Goal: Information Seeking & Learning: Understand process/instructions

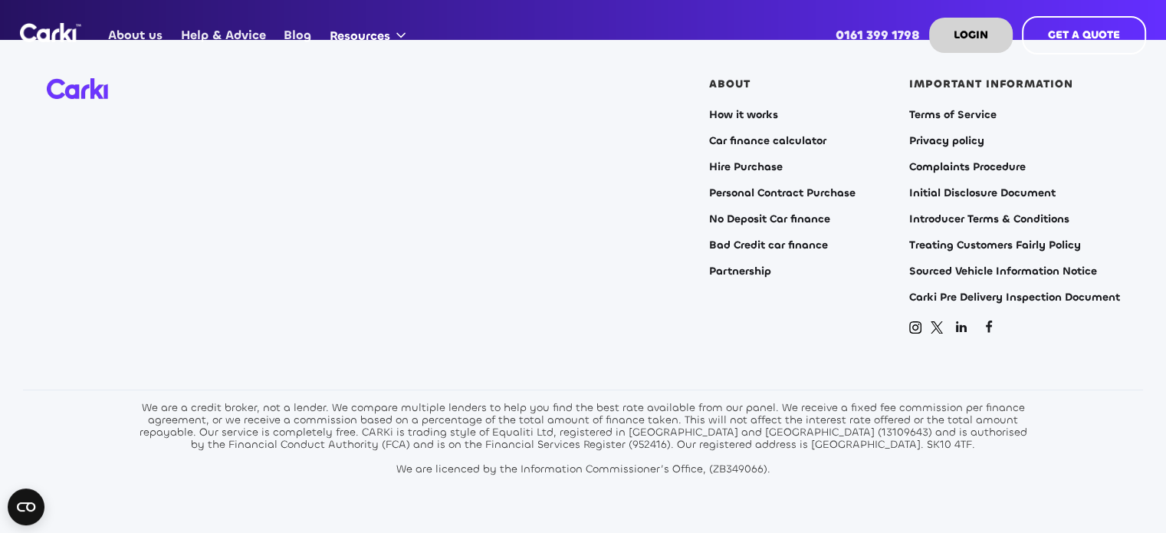
scroll to position [6130, 0]
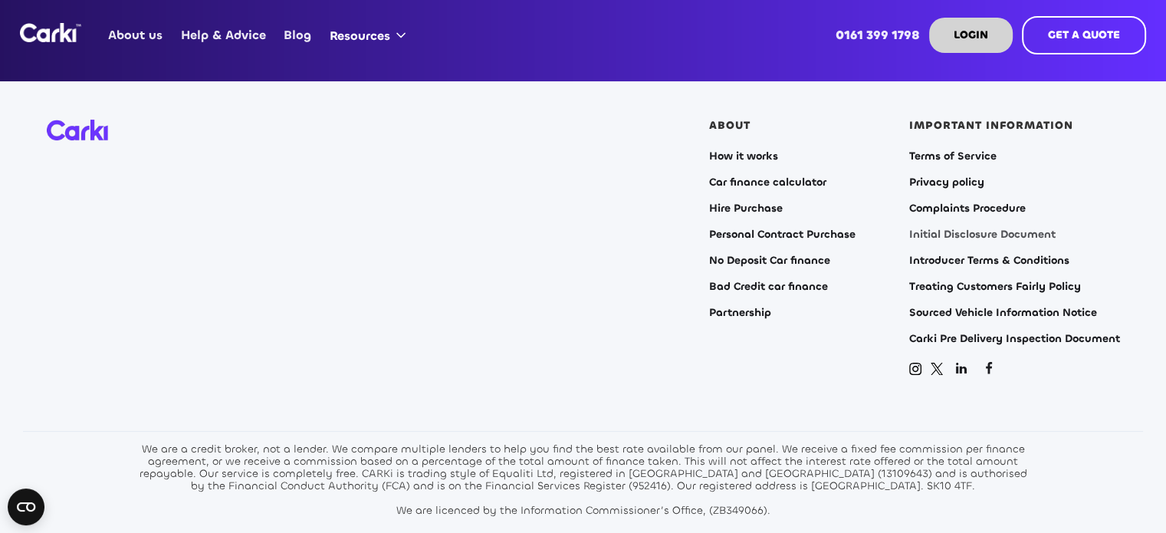
click at [935, 228] on link "Initial Disclosure Document" at bounding box center [982, 234] width 146 height 12
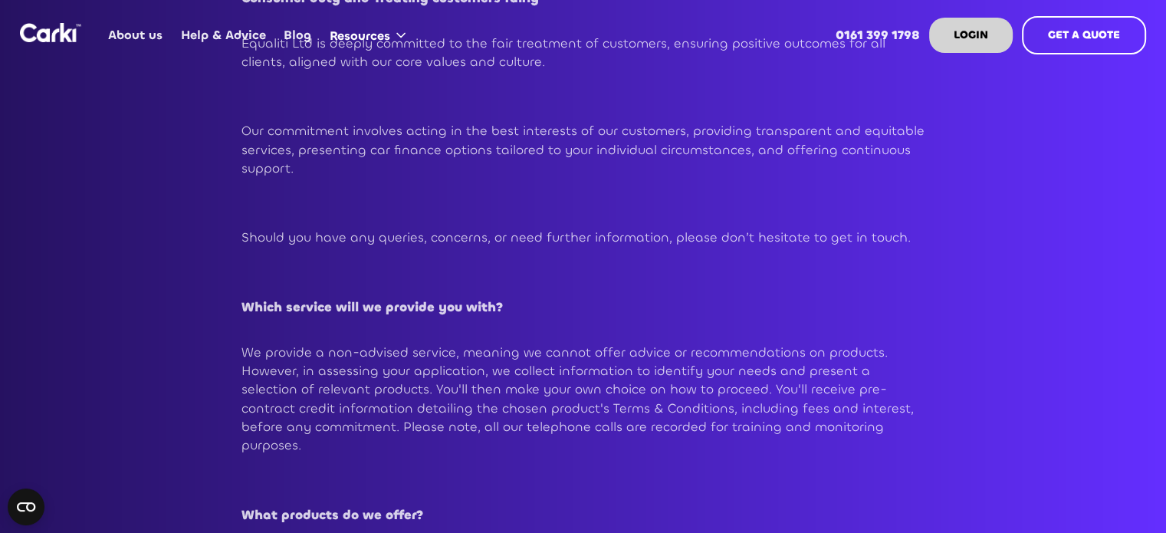
scroll to position [843, 0]
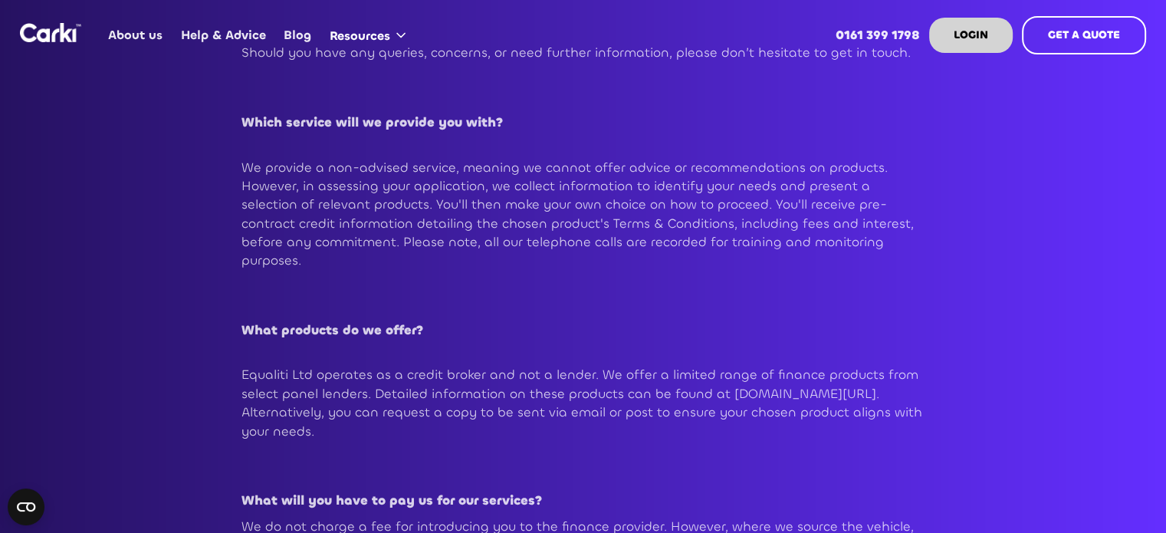
scroll to position [690, 0]
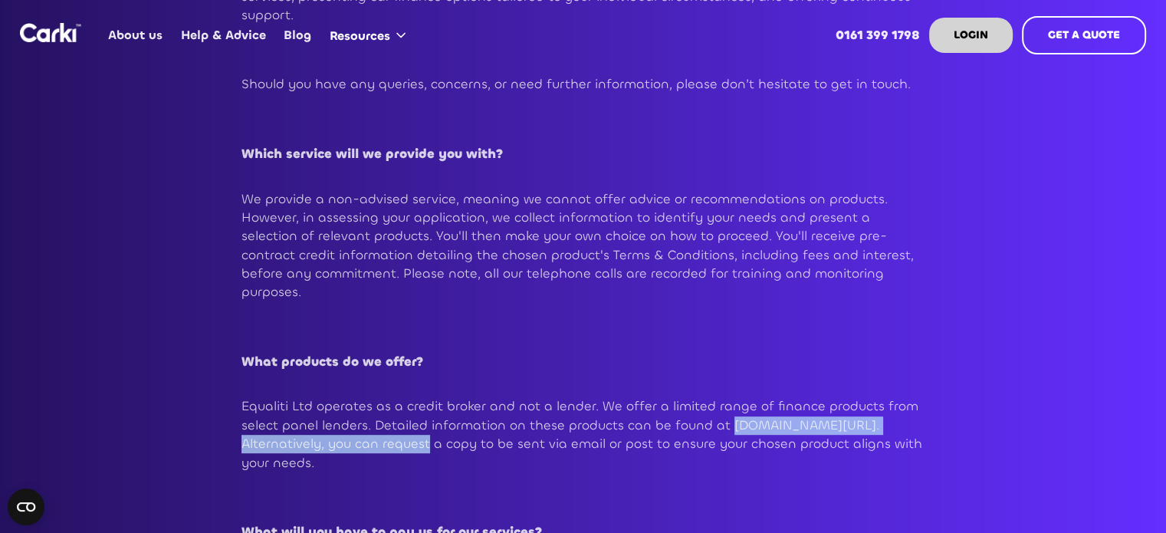
drag, startPoint x: 244, startPoint y: 426, endPoint x: 578, endPoint y: 434, distance: 333.5
click at [578, 434] on p "Equaliti Ltd operates as a credit broker and not a lender. We offer a limited r…" at bounding box center [583, 434] width 684 height 74
copy p "www.equalitifinance.com/finance-products-explained"
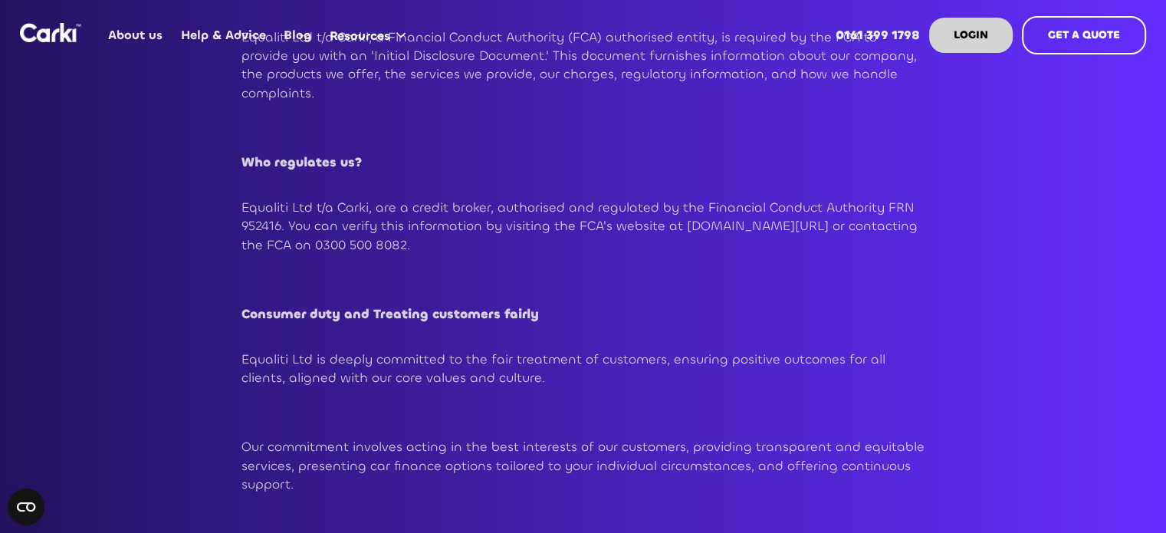
scroll to position [0, 0]
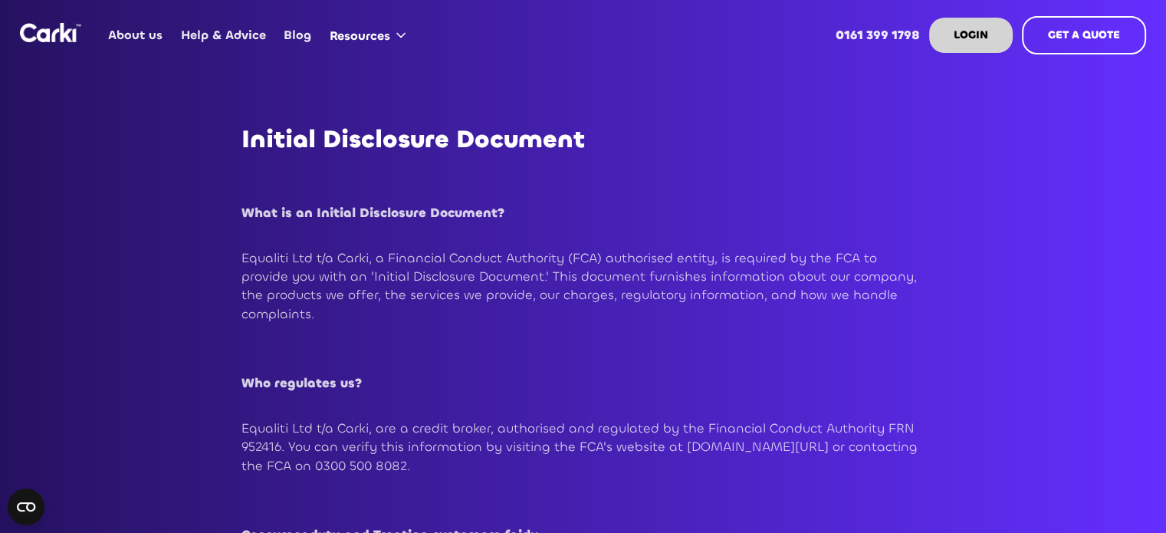
click at [143, 36] on link "About us" at bounding box center [136, 35] width 72 height 60
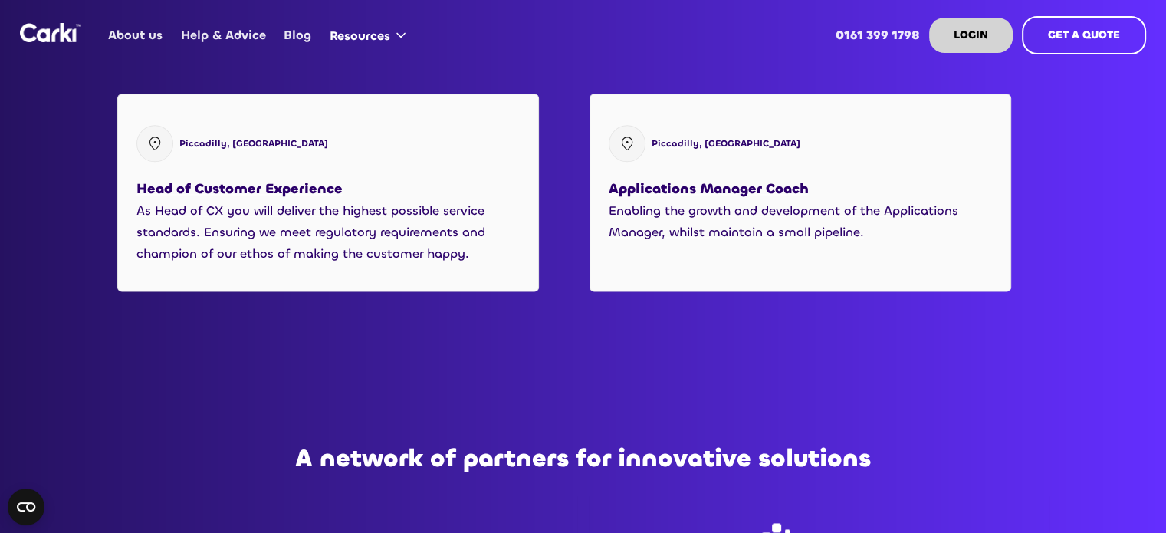
scroll to position [1993, 0]
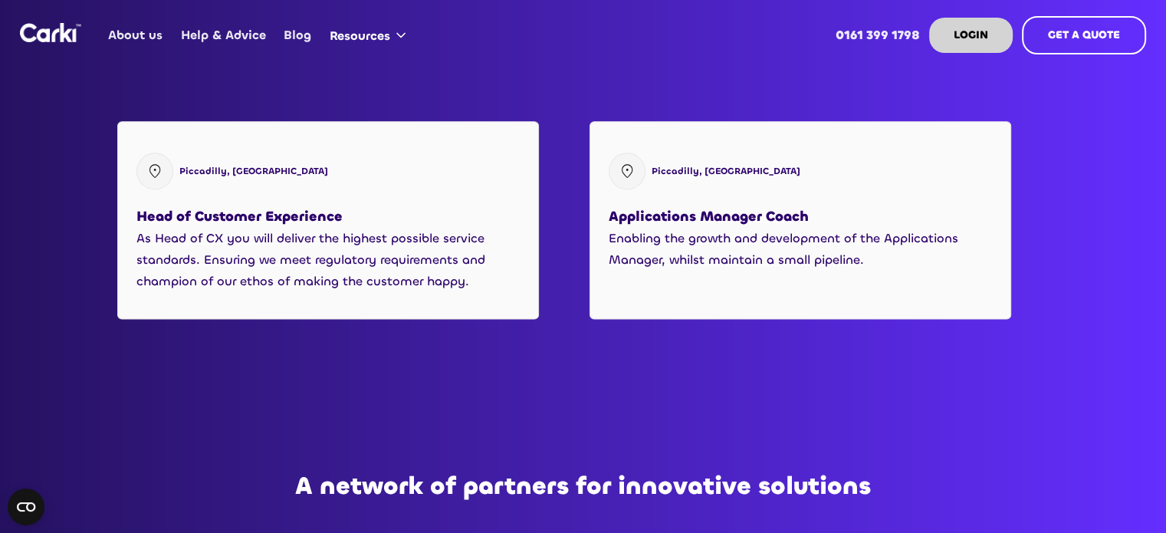
click at [244, 37] on link "Help & Advice" at bounding box center [223, 35] width 103 height 60
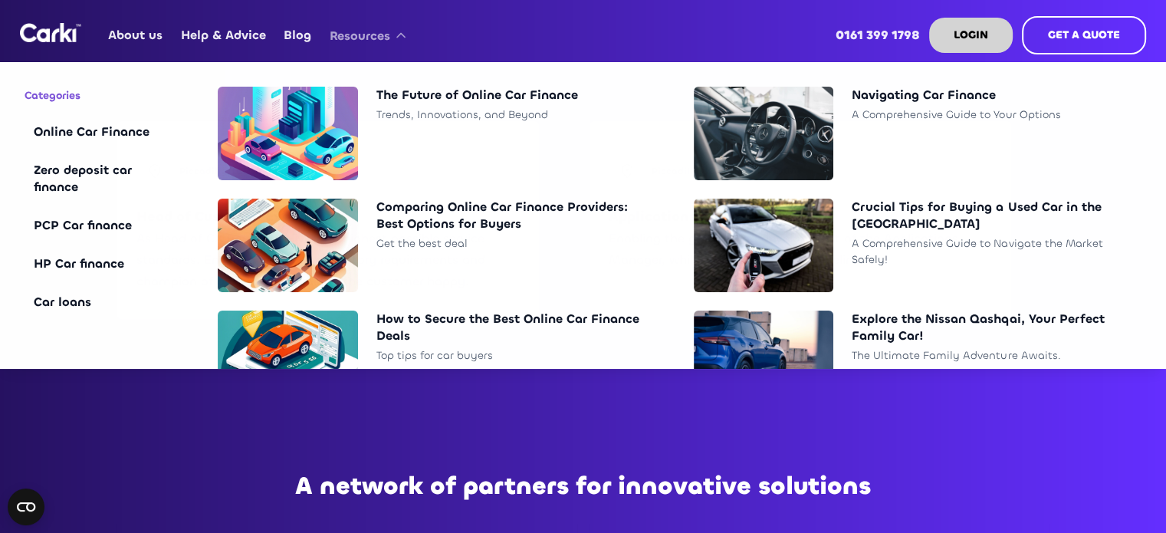
click at [356, 37] on div "Resources" at bounding box center [360, 36] width 61 height 17
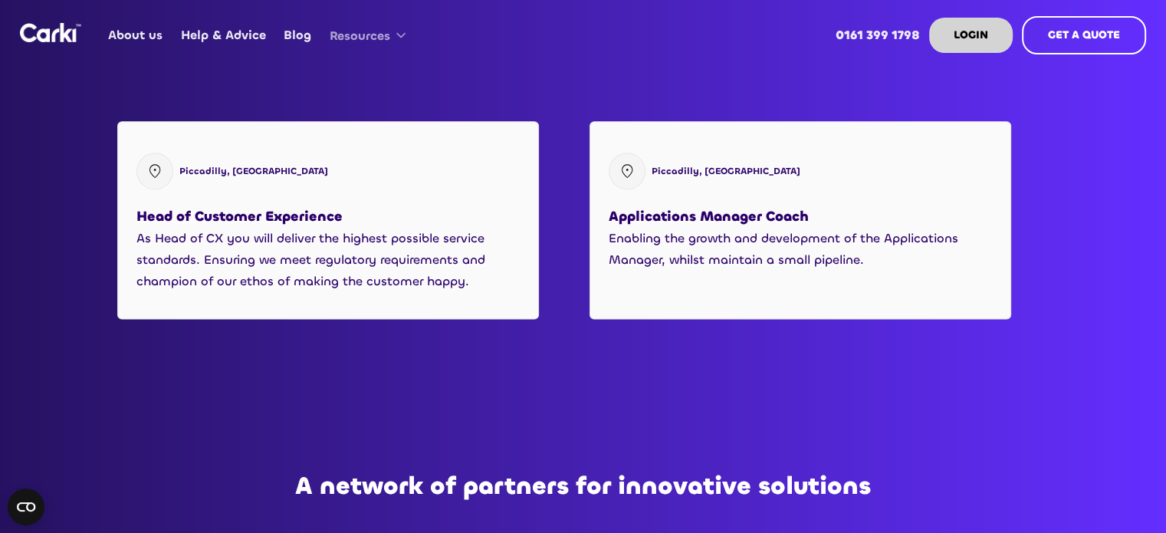
click at [356, 37] on div "Resources" at bounding box center [360, 36] width 61 height 17
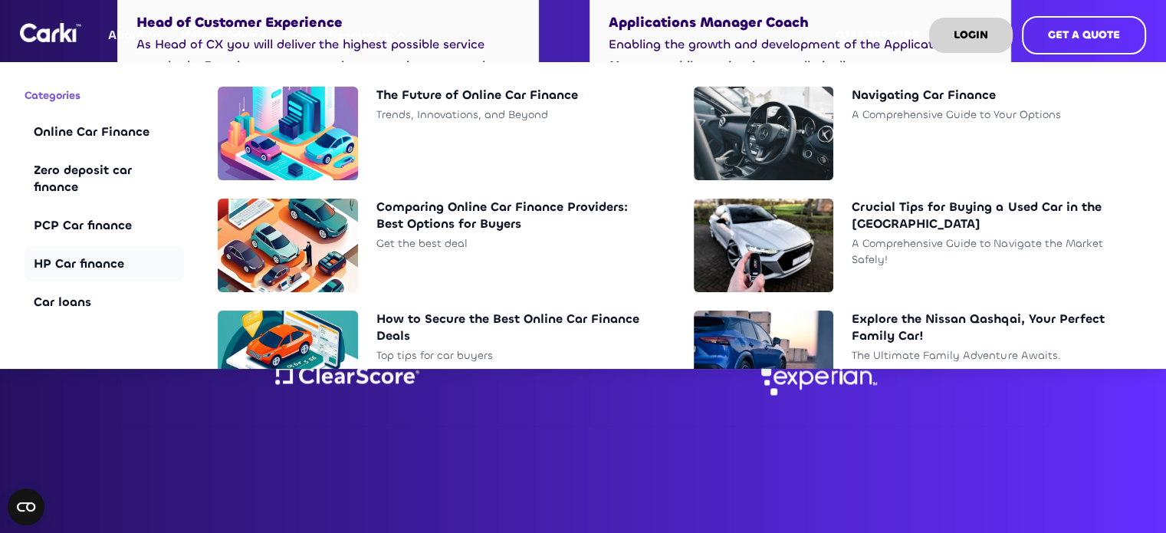
scroll to position [2223, 0]
